Goal: Transaction & Acquisition: Purchase product/service

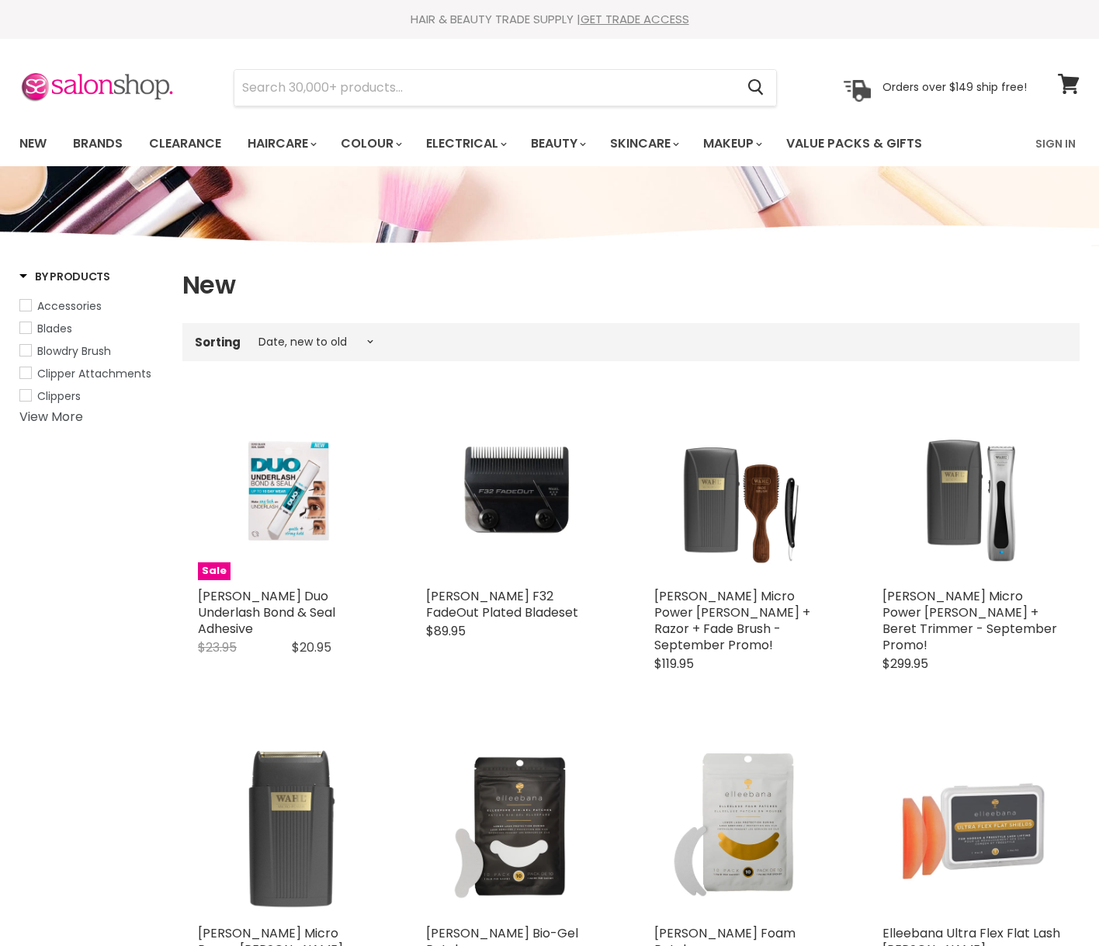
select select "created-descending"
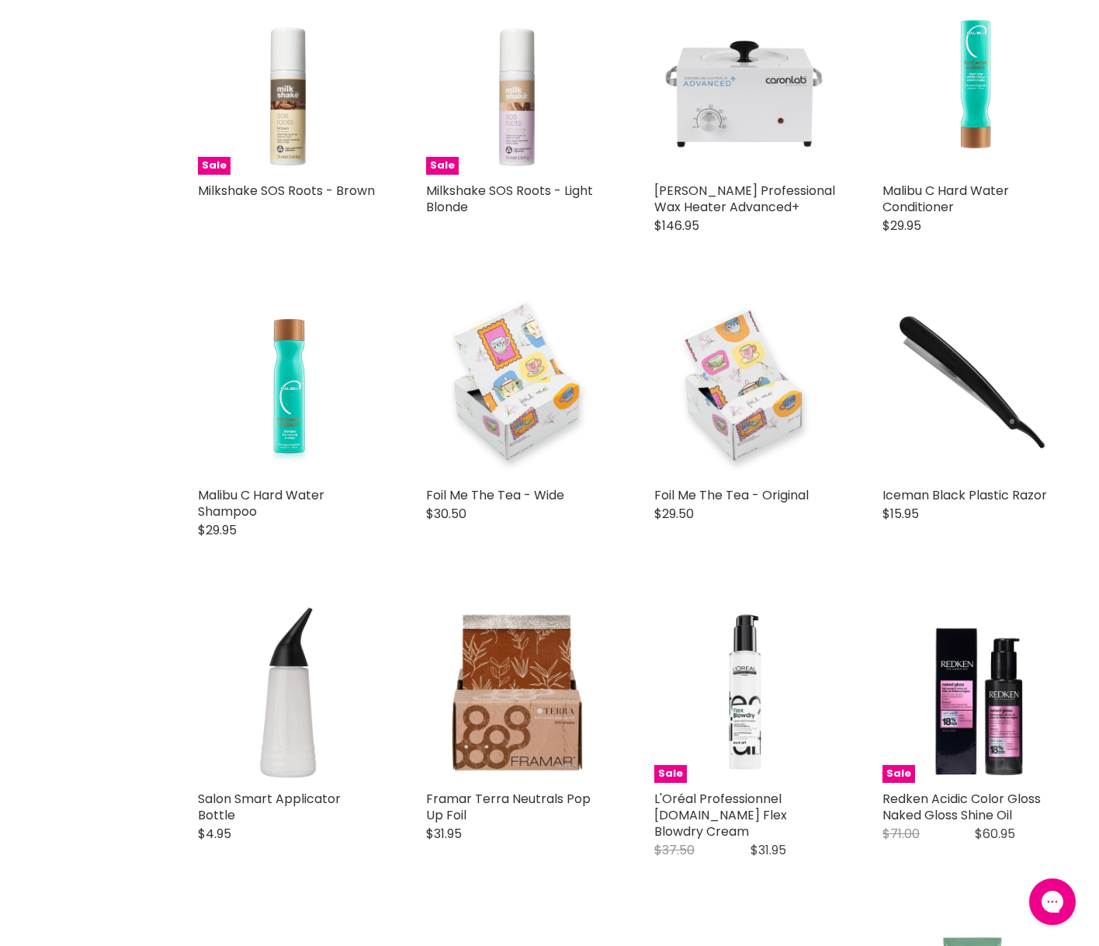
scroll to position [2785, 0]
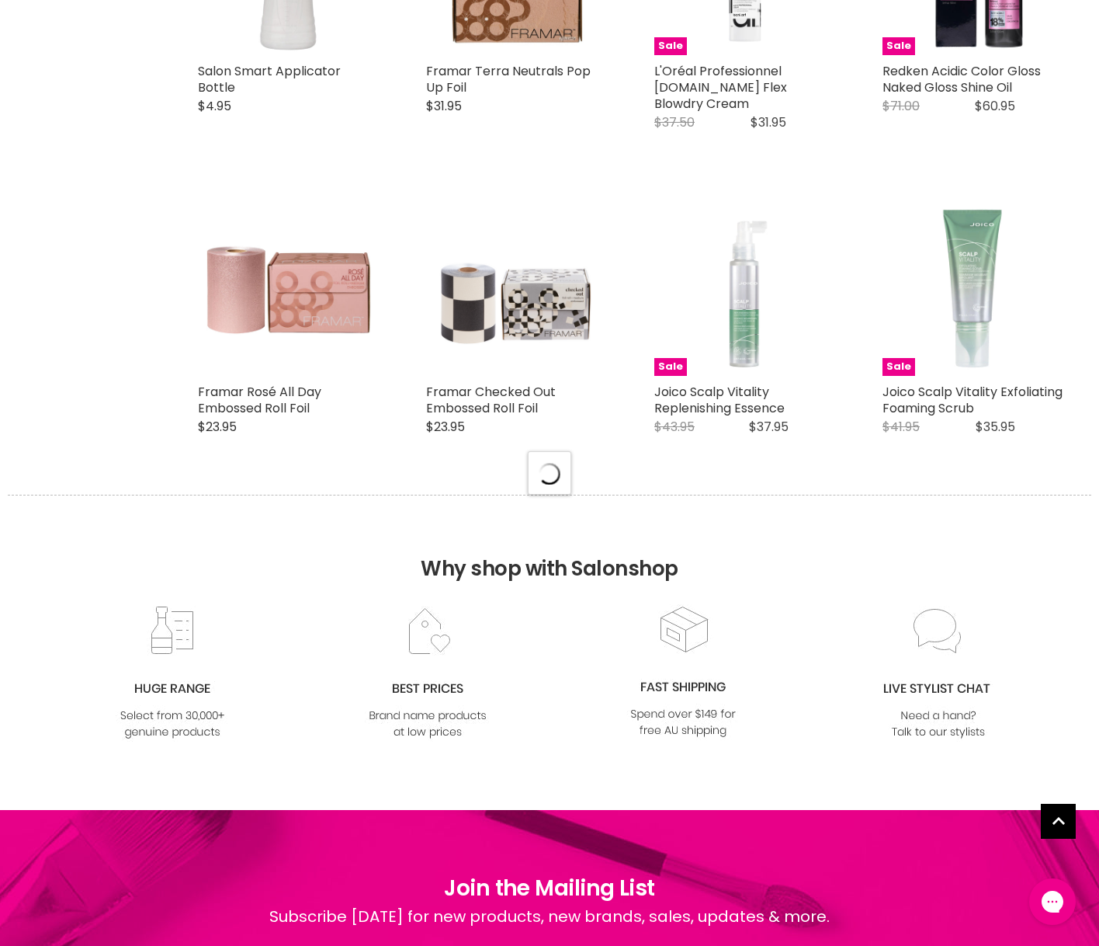
select select "created-descending"
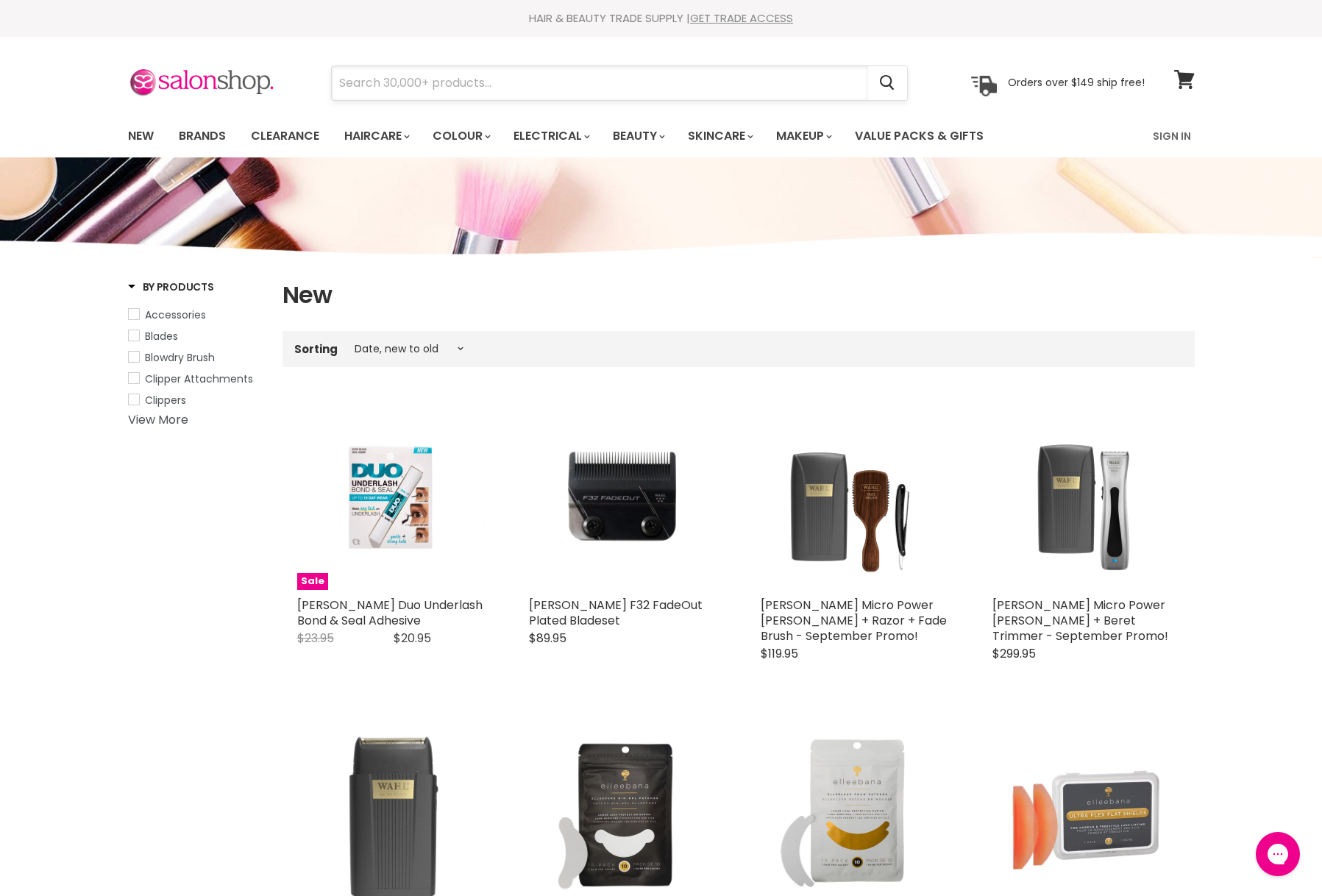
click at [427, 81] on input "Search" at bounding box center [600, 83] width 536 height 34
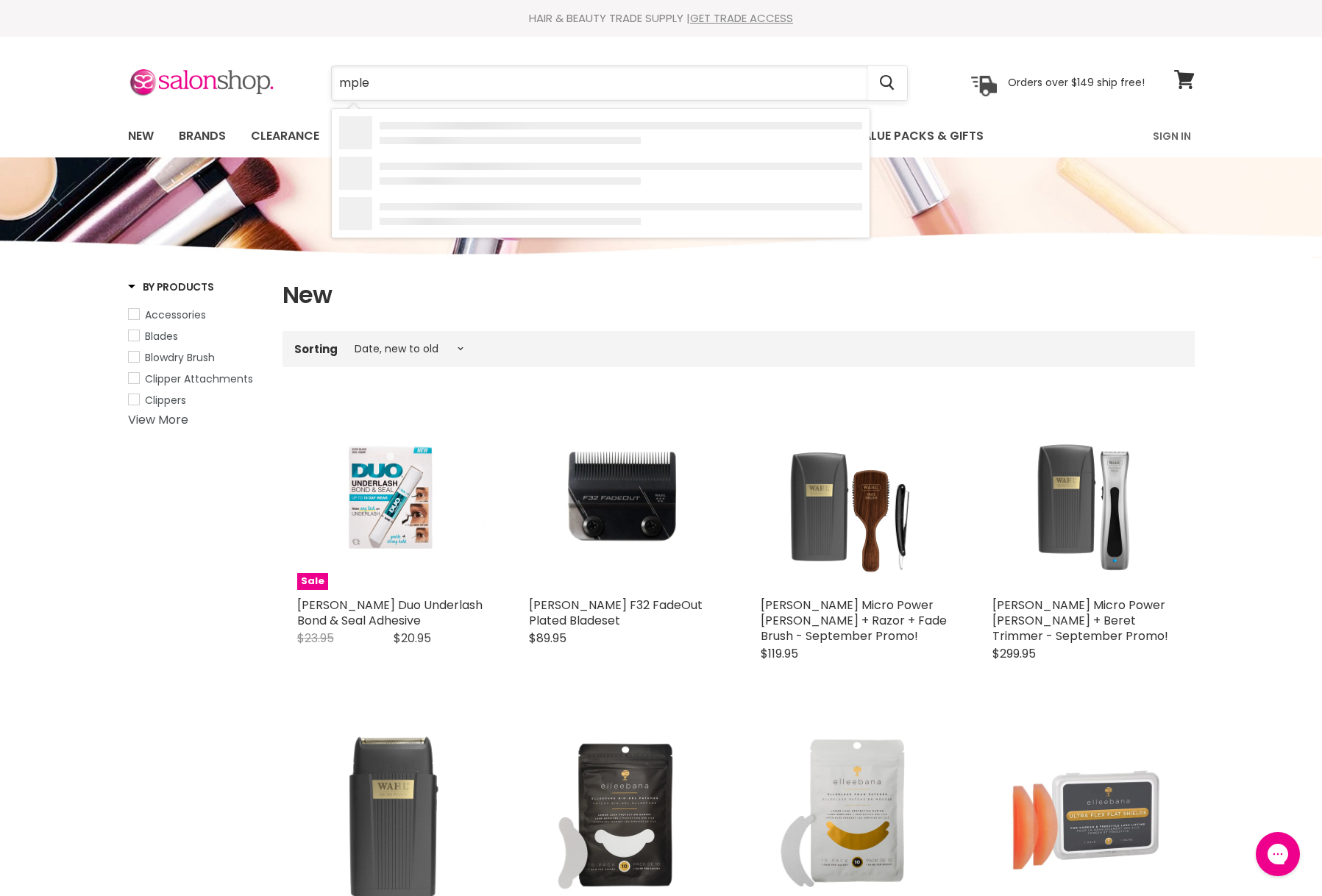
type input "mplex"
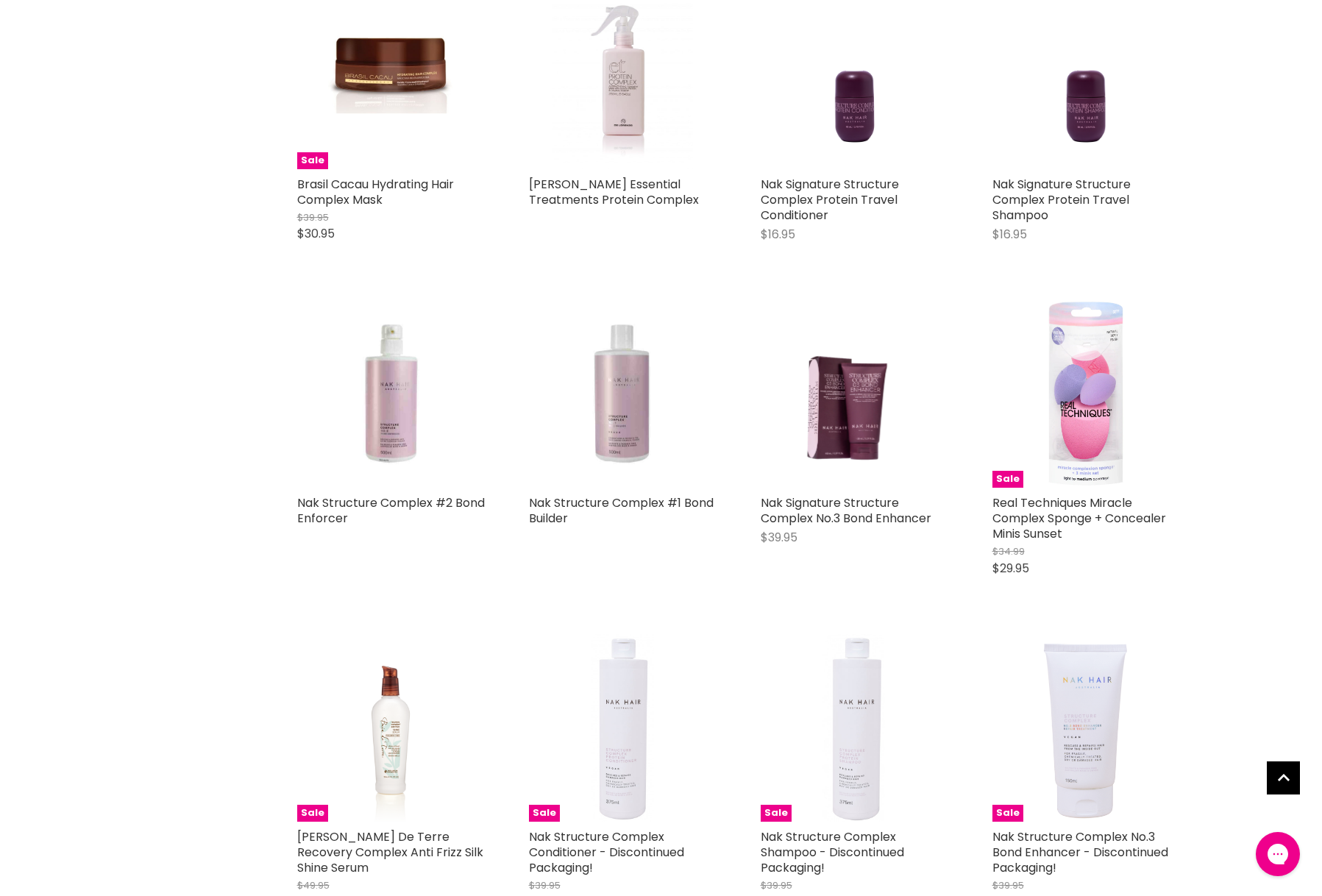
scroll to position [2214, 0]
